Goal: Find specific page/section: Go to known website

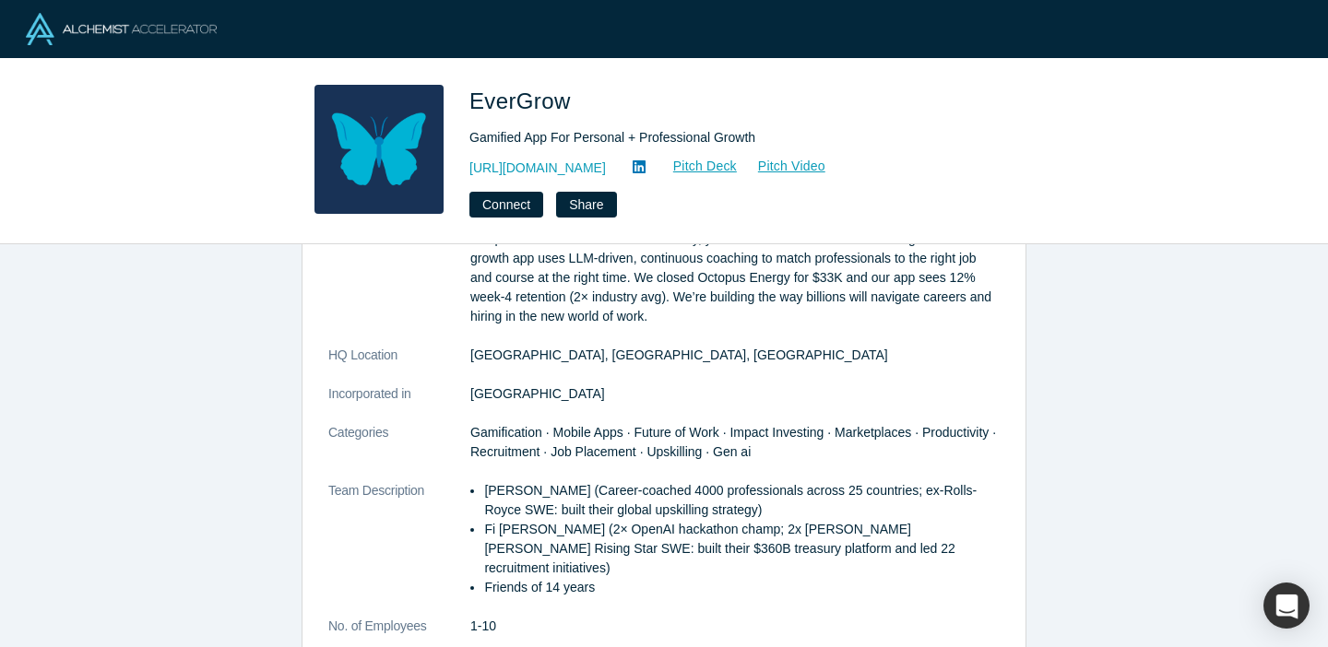
scroll to position [126, 0]
click at [546, 492] on p "[PERSON_NAME] (Career-coached 4000 professionals across 25 countries; ex-Rolls-…" at bounding box center [742, 499] width 516 height 39
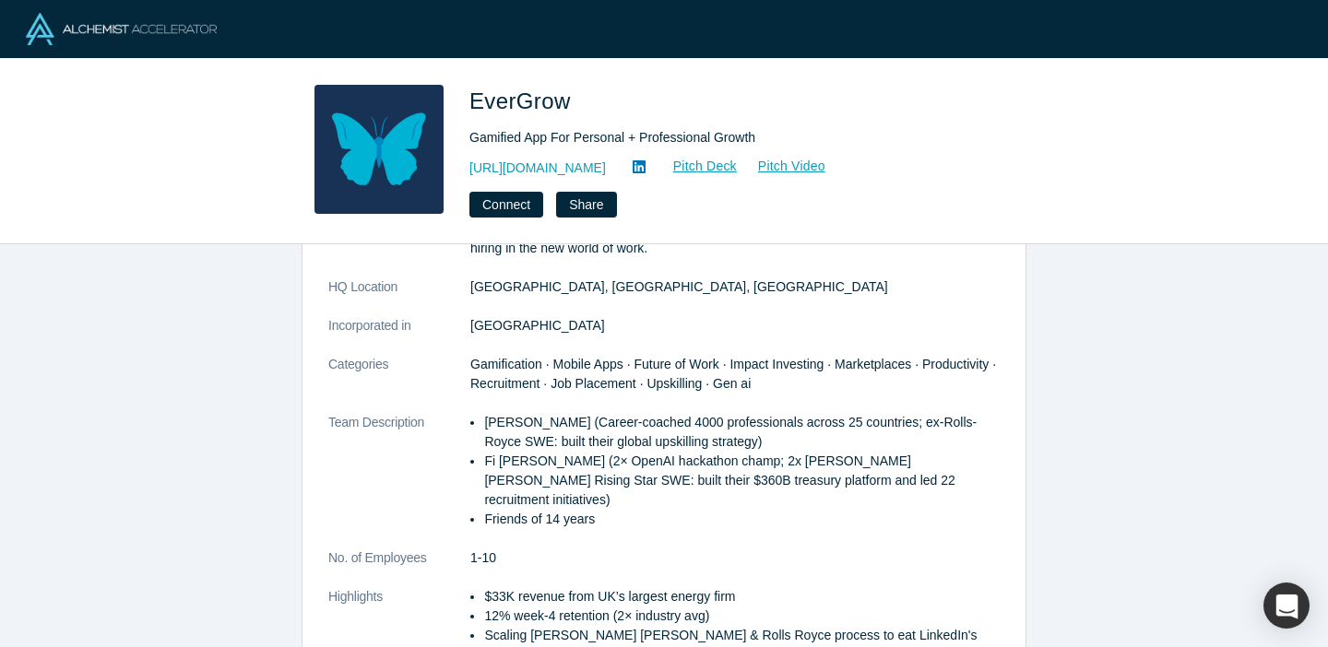
scroll to position [168, 0]
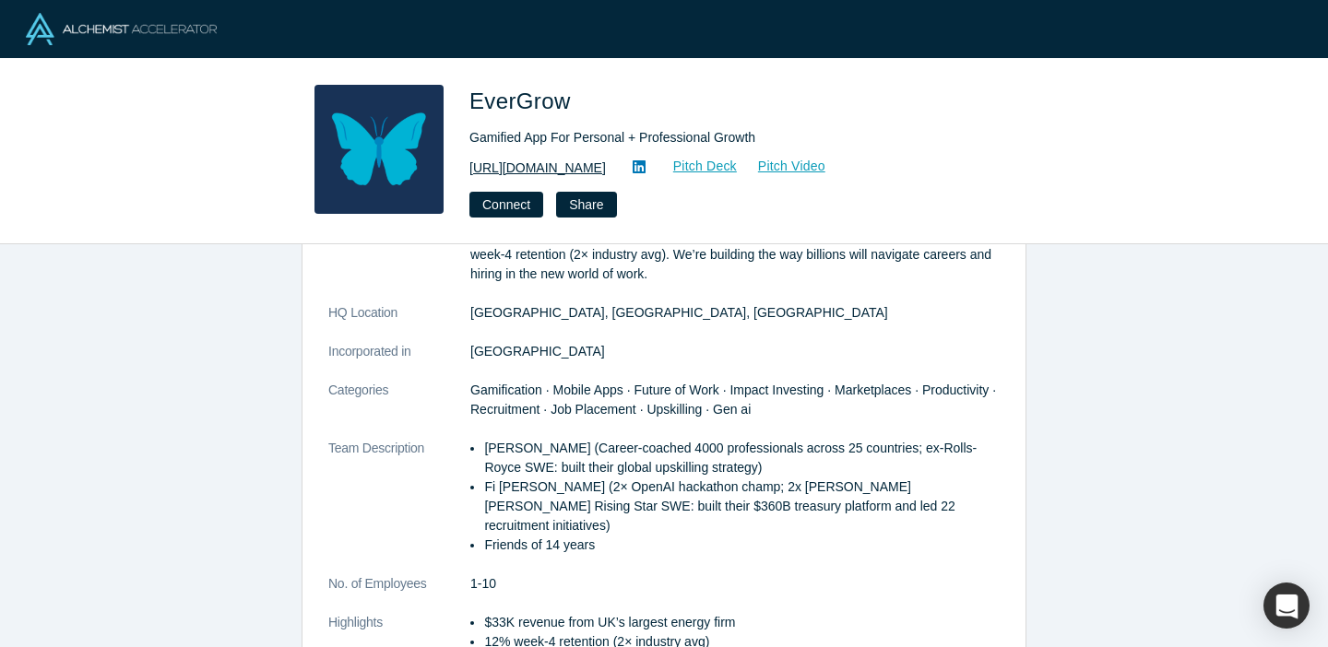
click at [606, 172] on link "[URL][DOMAIN_NAME]" at bounding box center [537, 168] width 136 height 19
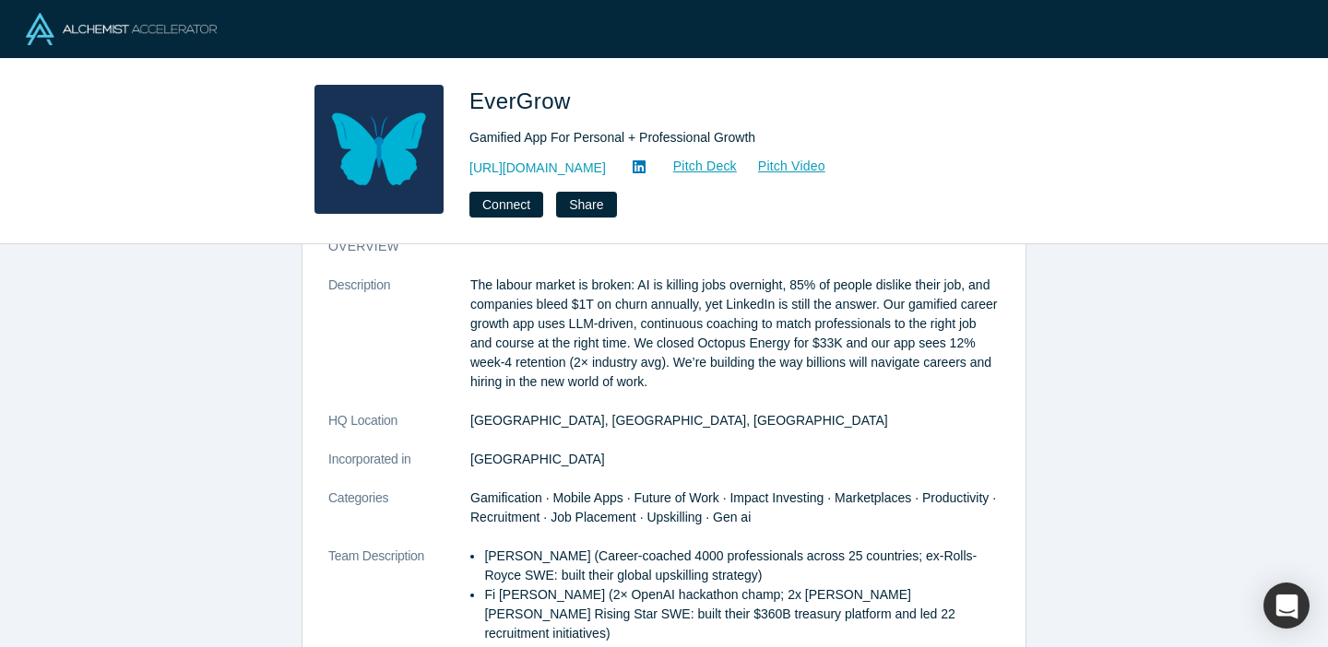
scroll to position [49, 0]
